Goal: Navigation & Orientation: Find specific page/section

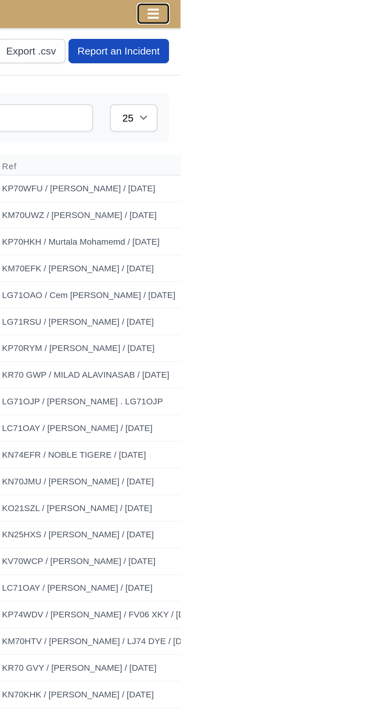
click at [361, 10] on icon "Toggle navigation" at bounding box center [359, 7] width 6 height 5
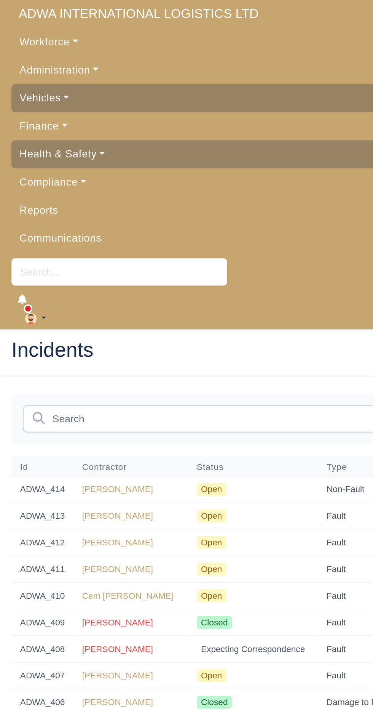
click at [21, 19] on link "Workforce" at bounding box center [186, 22] width 361 height 15
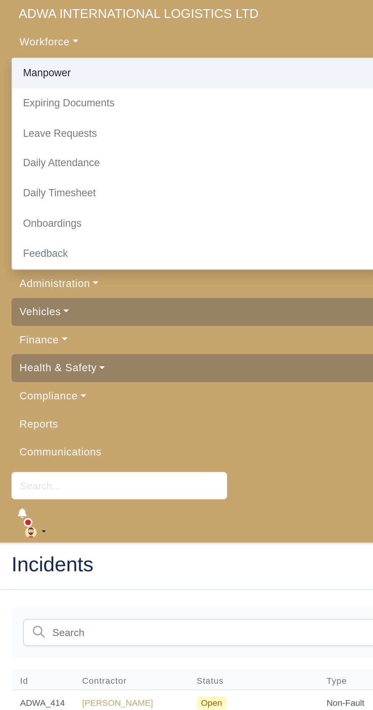
click at [17, 37] on link "Manpower" at bounding box center [186, 39] width 360 height 16
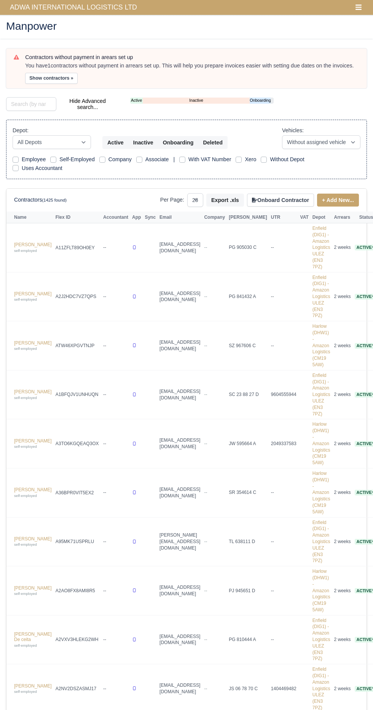
select select "25"
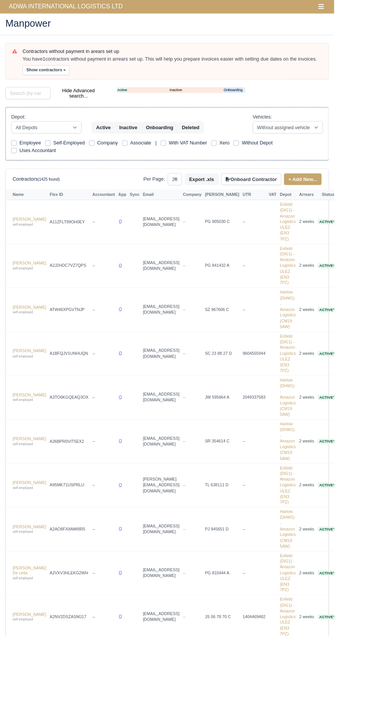
click at [14, 9] on span "ADWA INTERNATIONAL LOGISTICS LTD" at bounding box center [73, 7] width 135 height 15
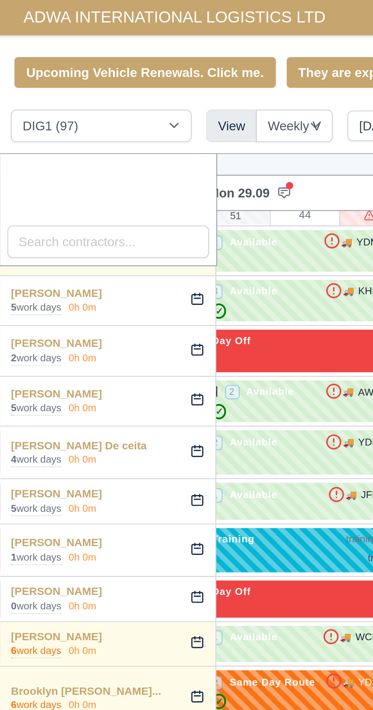
scroll to position [17, 152]
